Goal: Task Accomplishment & Management: Manage account settings

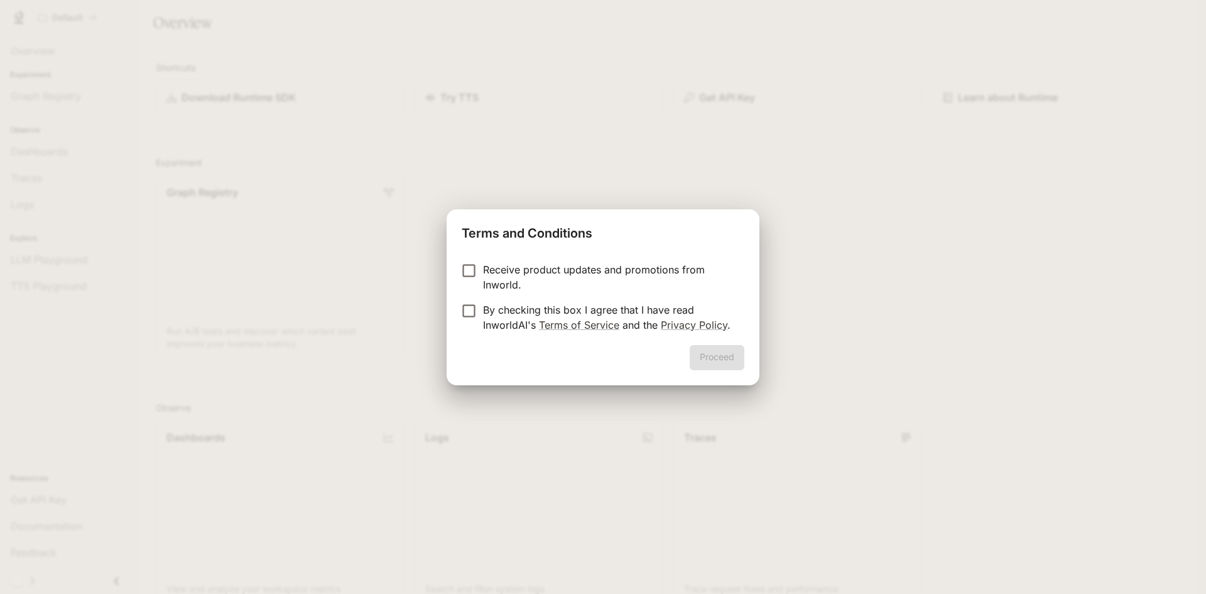
click at [521, 281] on p "Receive product updates and promotions from Inworld." at bounding box center [608, 277] width 251 height 30
click at [509, 322] on p "By checking this box I agree that I have read InworldAI's Terms of Service and …" at bounding box center [608, 317] width 251 height 30
drag, startPoint x: 687, startPoint y: 355, endPoint x: 699, endPoint y: 355, distance: 11.9
click at [688, 355] on div "Proceed" at bounding box center [603, 365] width 313 height 40
click at [708, 356] on button "Proceed" at bounding box center [717, 357] width 55 height 25
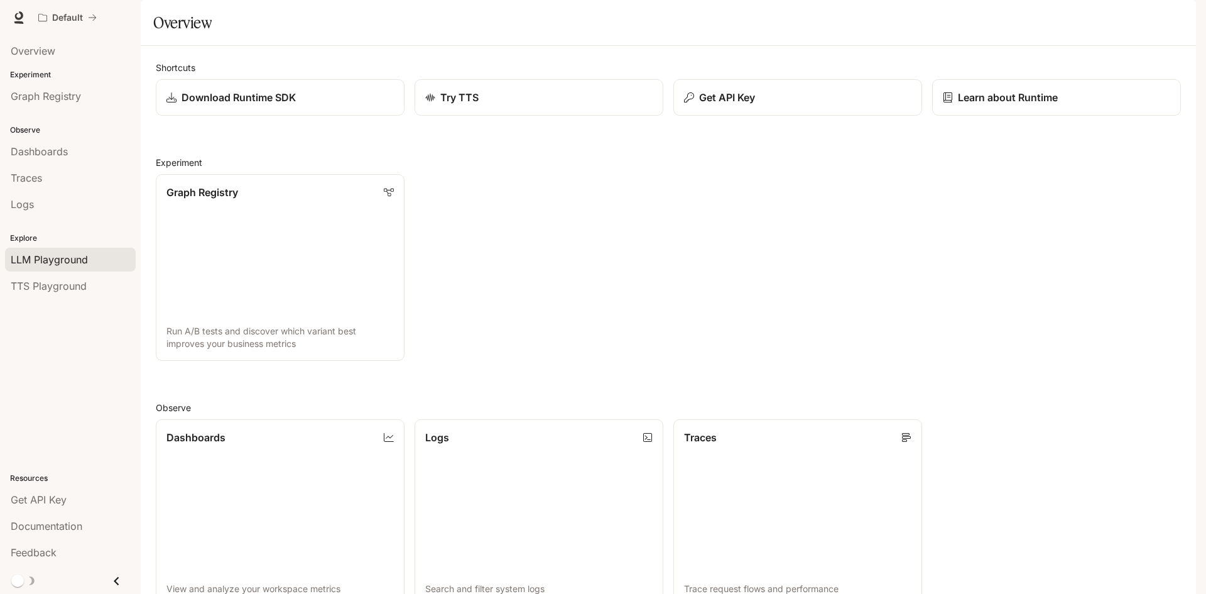
click at [78, 266] on span "LLM Playground" at bounding box center [49, 259] width 77 height 15
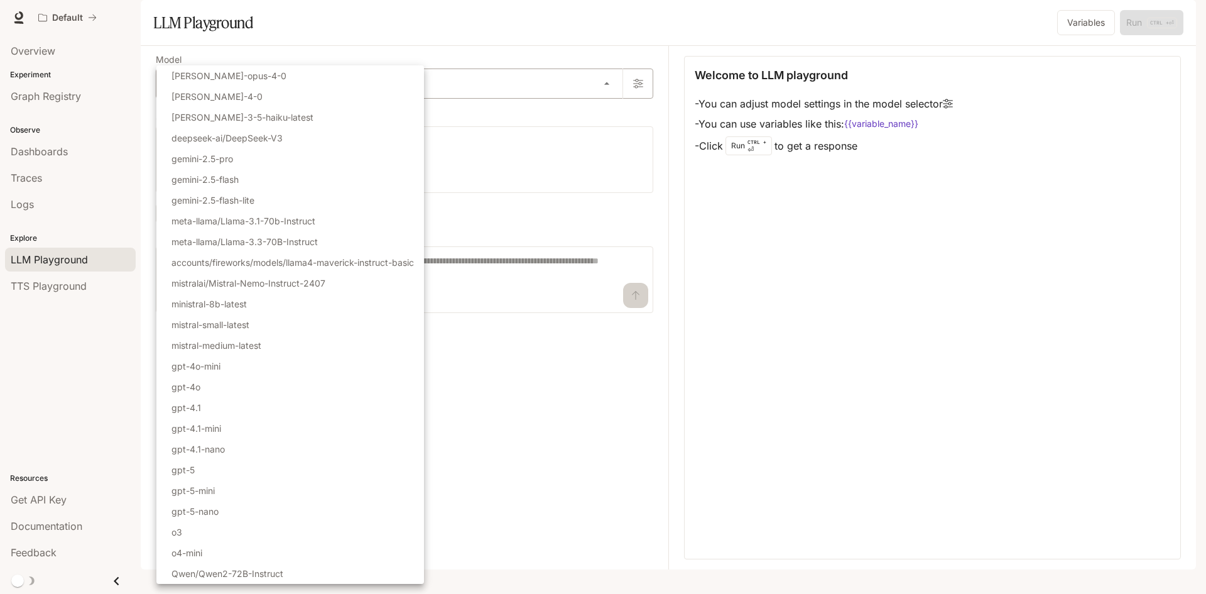
click at [324, 114] on body "Skip to main content Default Documentation Documentation Portal Overview Experi…" at bounding box center [603, 297] width 1206 height 594
click at [231, 467] on li "gpt-5" at bounding box center [290, 469] width 268 height 21
type input "*****"
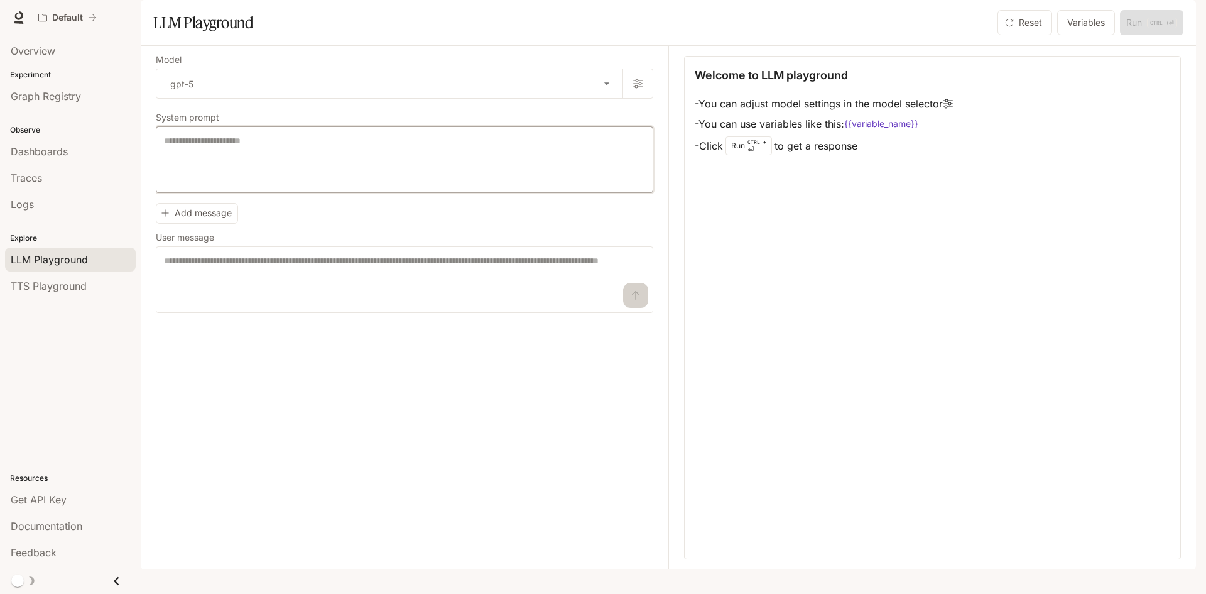
click at [296, 182] on textarea at bounding box center [404, 159] width 481 height 50
click at [63, 98] on span "Graph Registry" at bounding box center [46, 96] width 70 height 15
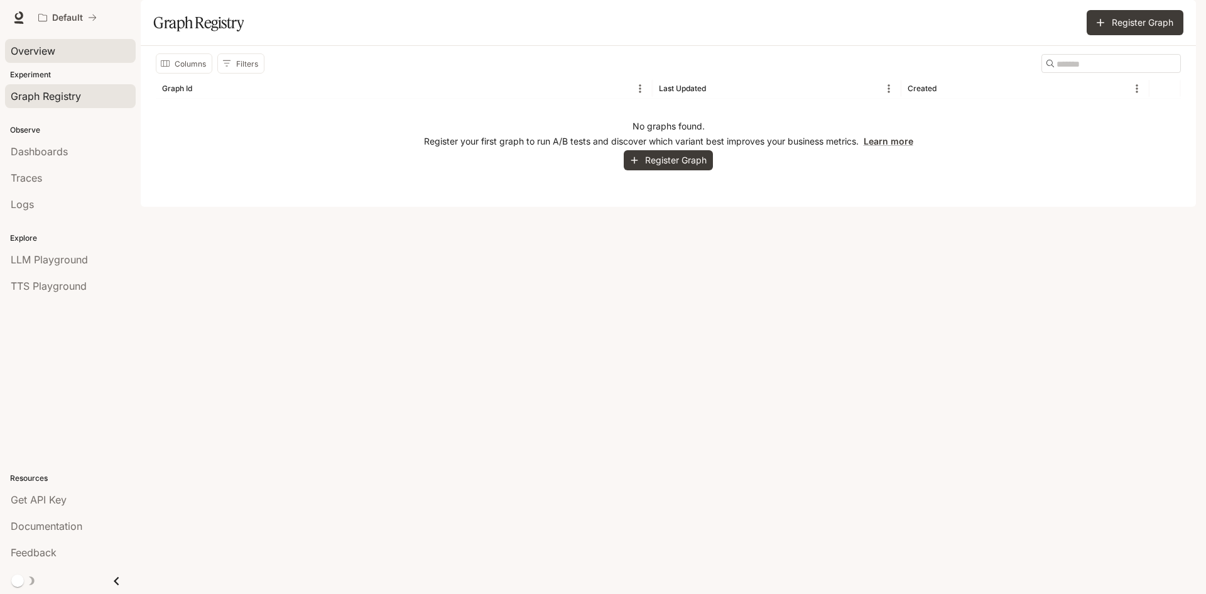
click at [63, 59] on link "Overview" at bounding box center [70, 51] width 131 height 24
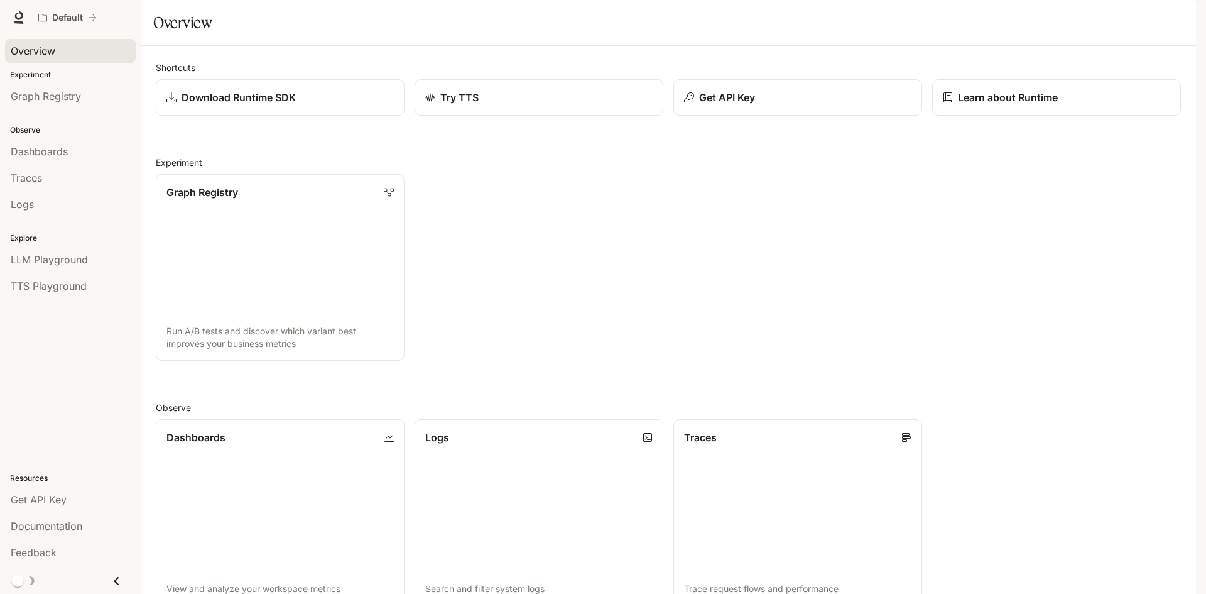
scroll to position [313, 0]
click at [29, 19] on div "Default Documentation Documentation" at bounding box center [603, 17] width 1206 height 35
click at [15, 15] on icon at bounding box center [19, 15] width 8 height 9
click at [21, 13] on icon at bounding box center [19, 15] width 8 height 9
click at [50, 151] on span "Dashboards" at bounding box center [39, 151] width 57 height 15
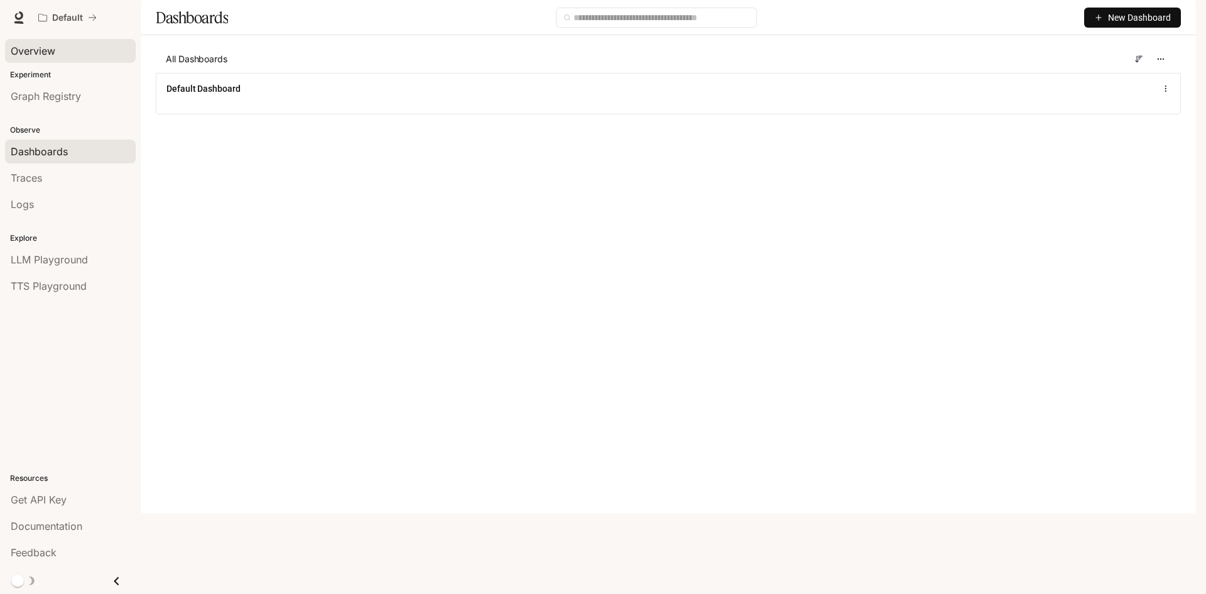
click at [50, 53] on span "Overview" at bounding box center [33, 50] width 45 height 15
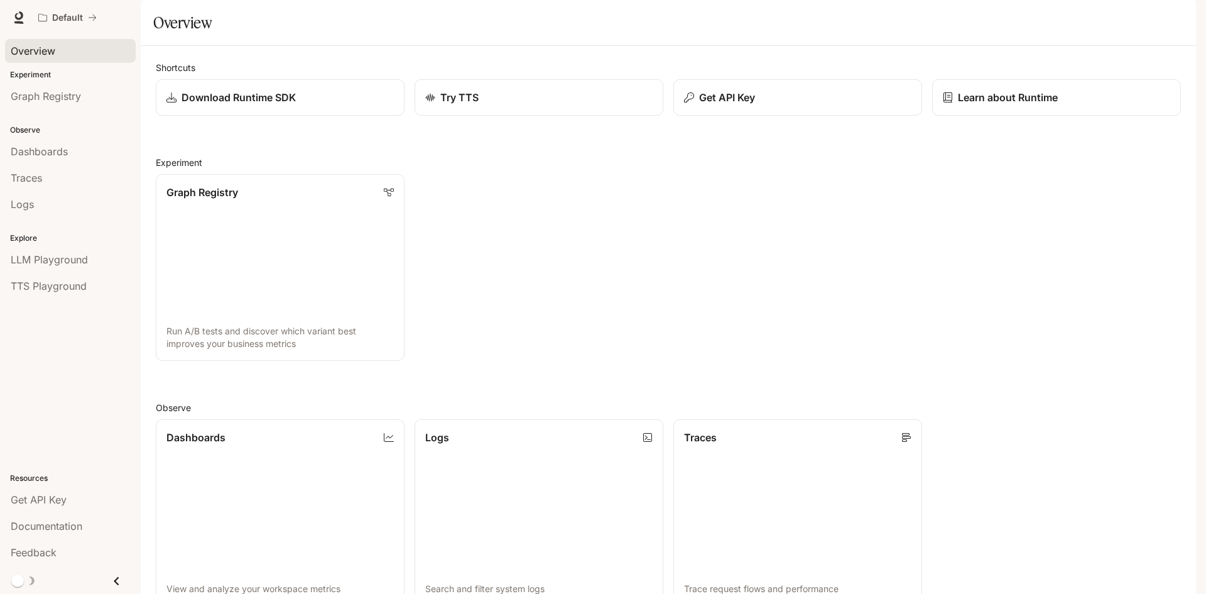
scroll to position [313, 0]
click at [1185, 18] on img "button" at bounding box center [1179, 18] width 18 height 18
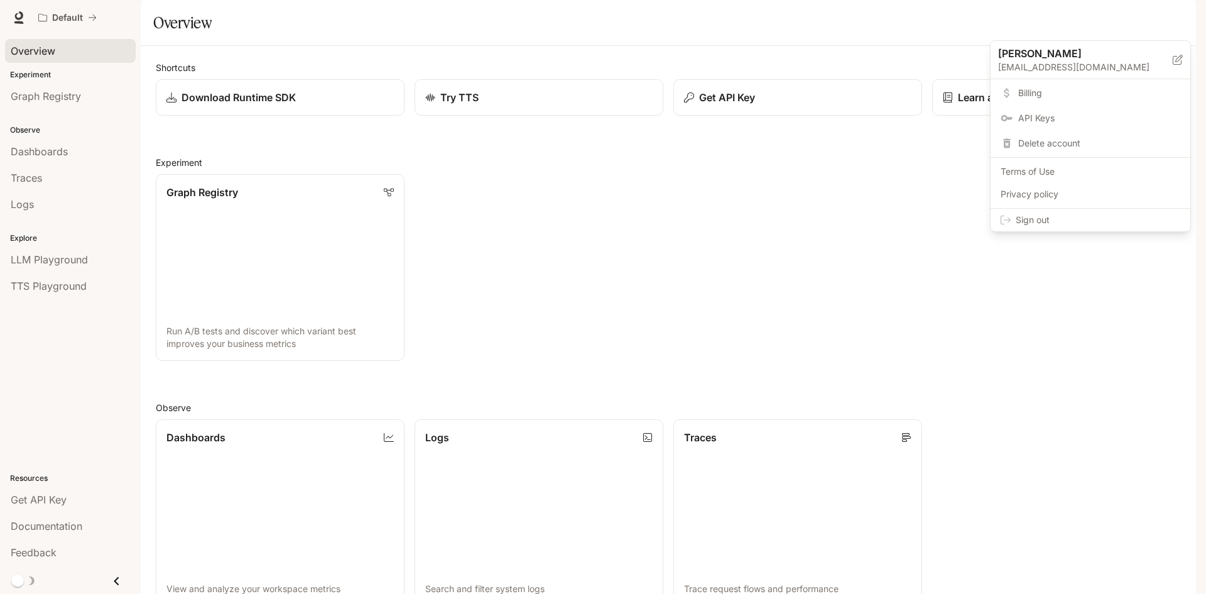
click at [1078, 223] on span "Sign out" at bounding box center [1098, 220] width 165 height 13
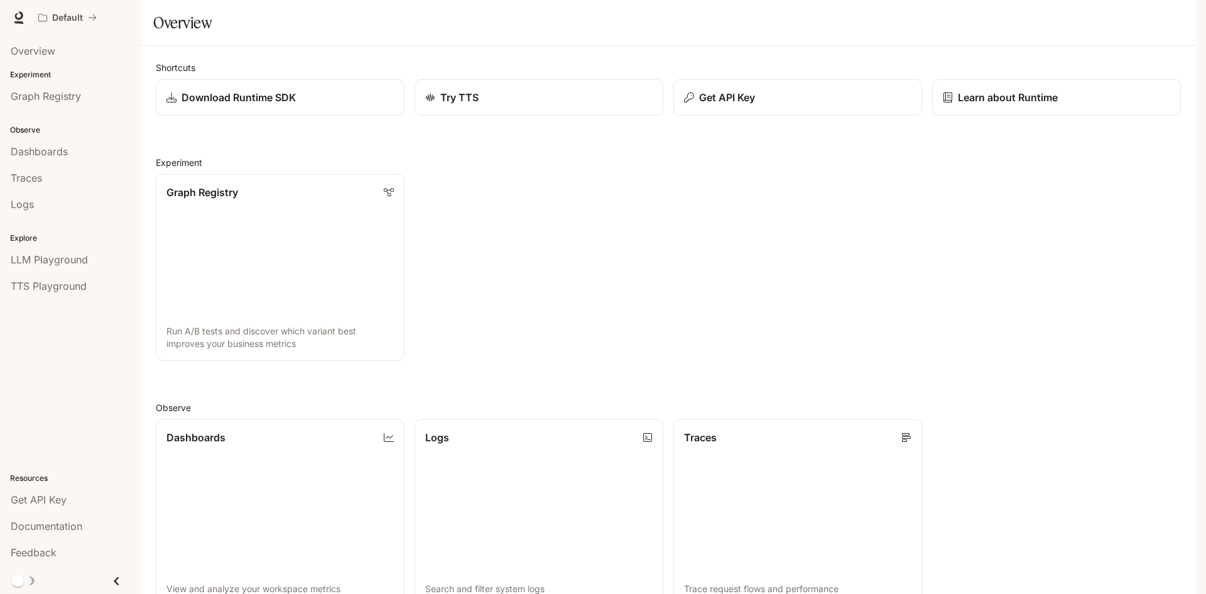
click at [1186, 12] on button "button" at bounding box center [1178, 17] width 25 height 25
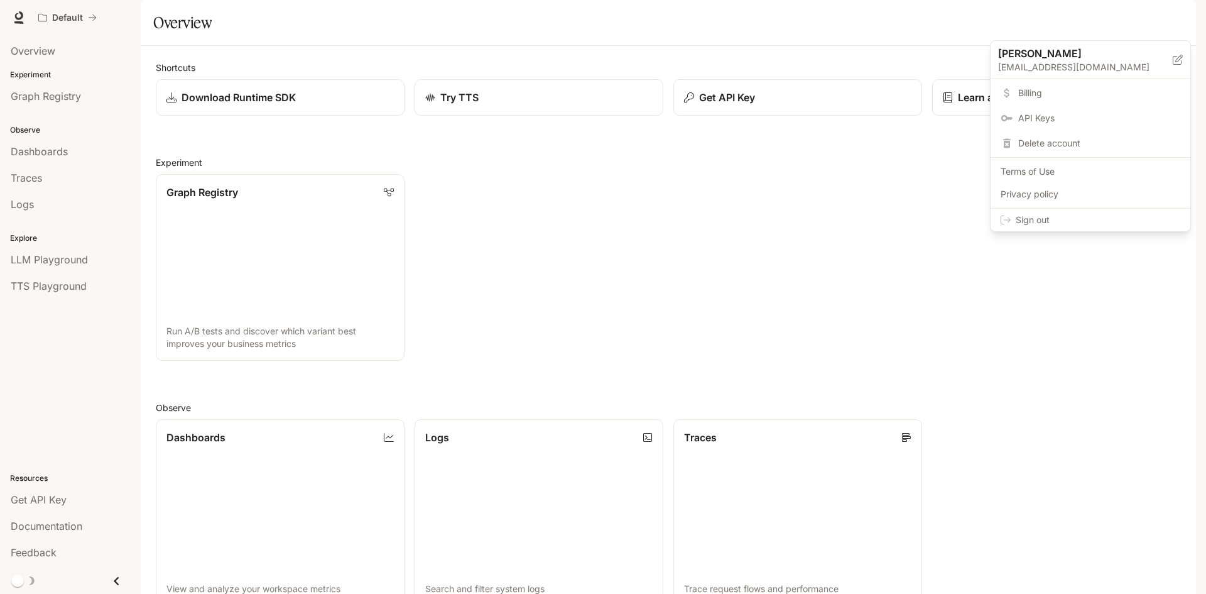
click at [1090, 224] on span "Sign out" at bounding box center [1098, 220] width 165 height 13
